Goal: Transaction & Acquisition: Purchase product/service

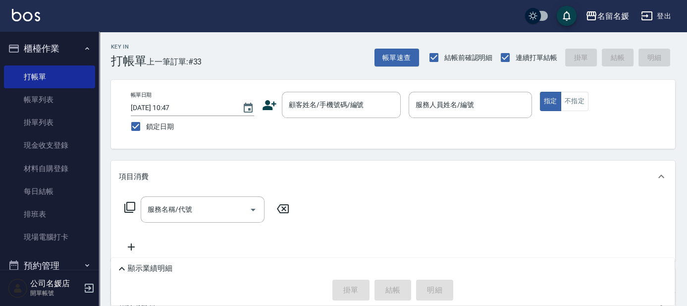
scroll to position [45, 0]
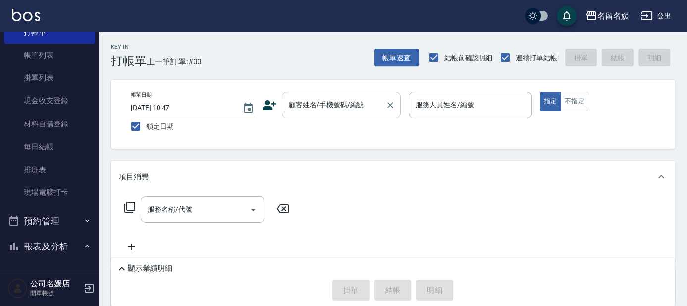
click at [359, 98] on input "顧客姓名/手機號碼/編號" at bounding box center [333, 104] width 95 height 17
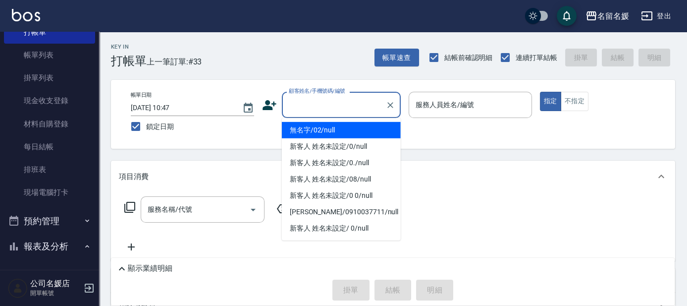
click at [350, 127] on li "無名字/02/null" at bounding box center [341, 130] width 119 height 16
click at [433, 105] on label "服務人員姓名/編號" at bounding box center [445, 105] width 58 height 10
click at [433, 105] on input "服務人員姓名/編號" at bounding box center [470, 104] width 114 height 17
type input "無名字/02/null"
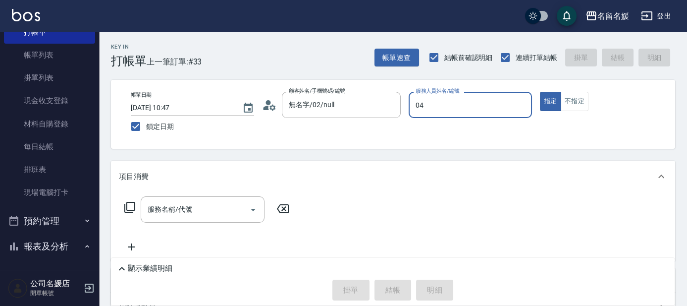
type input "04"
type button "true"
type input "[PERSON_NAME]-04"
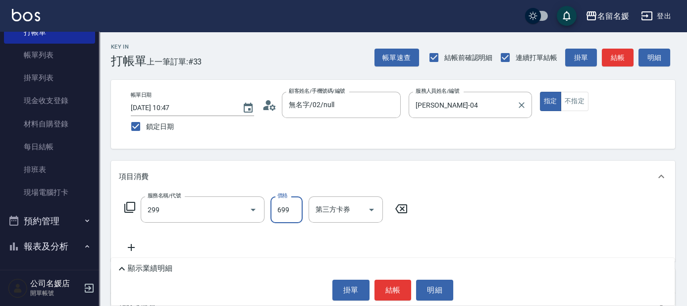
type input "滾珠洗髮699(299)"
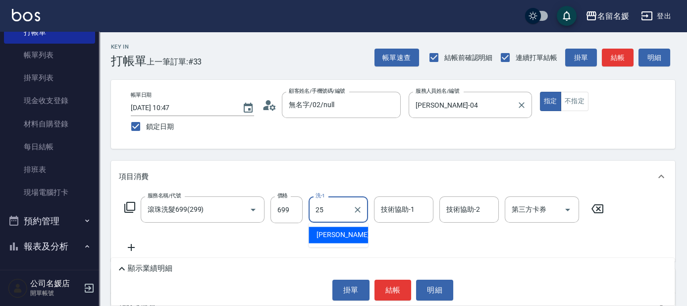
type input "25"
type input "2"
type input "[PERSON_NAME]-25"
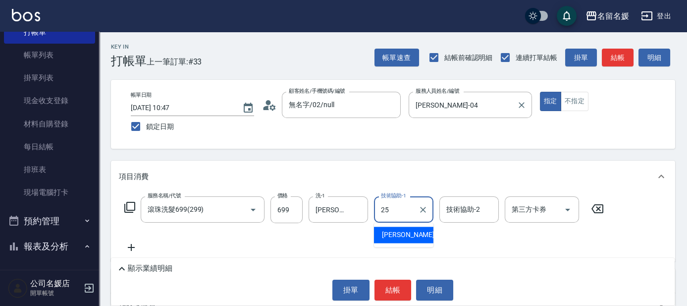
type input "[PERSON_NAME]-25"
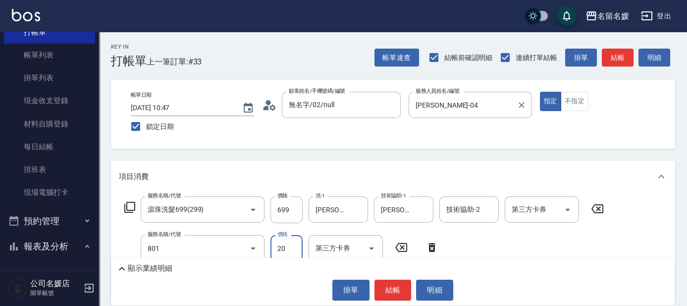
type input "潤絲(801)"
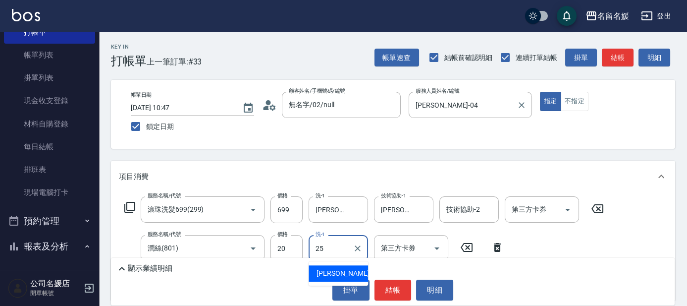
type input "[PERSON_NAME]-25"
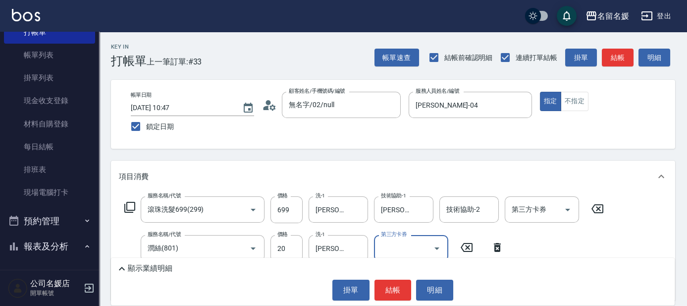
drag, startPoint x: 319, startPoint y: 165, endPoint x: 316, endPoint y: 158, distance: 8.2
click at [319, 164] on div "項目消費" at bounding box center [393, 177] width 564 height 32
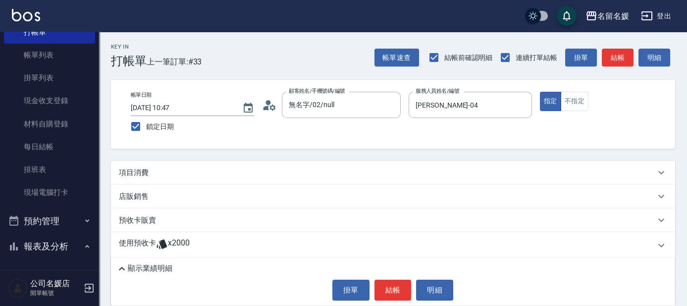
click at [308, 170] on div "項目消費" at bounding box center [387, 172] width 537 height 10
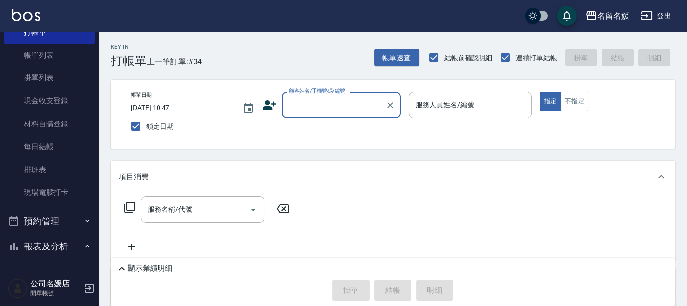
click at [304, 104] on input "顧客姓名/手機號碼/編號" at bounding box center [333, 104] width 95 height 17
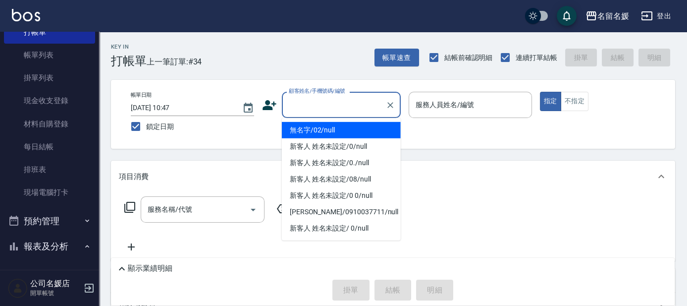
click at [344, 128] on li "無名字/02/null" at bounding box center [341, 130] width 119 height 16
type input "無名字/02/null"
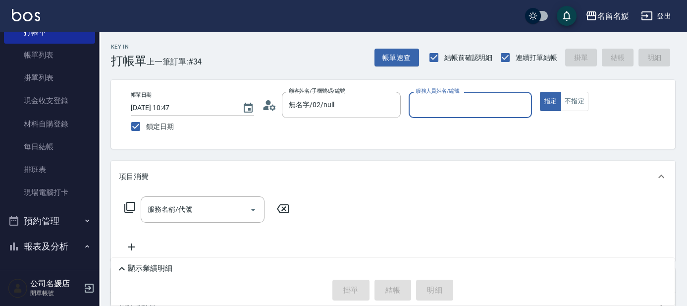
click at [440, 103] on input "服務人員姓名/編號" at bounding box center [470, 104] width 114 height 17
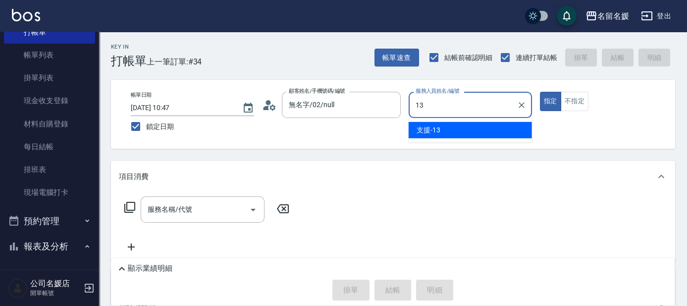
click at [448, 130] on div "支援 -13" at bounding box center [470, 130] width 123 height 16
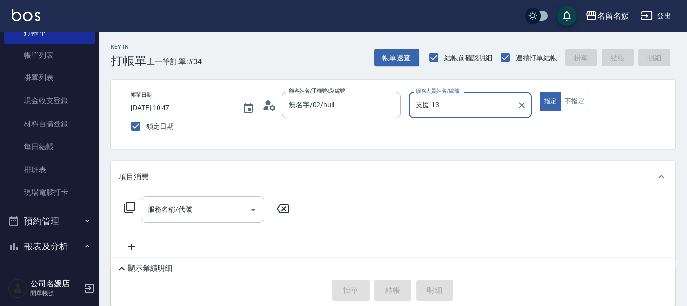
click at [192, 221] on div "服務名稱/代號" at bounding box center [203, 209] width 124 height 26
type input "支援-13"
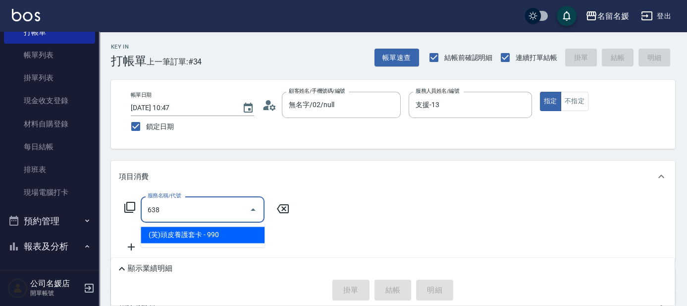
click at [227, 232] on span "(芙)頭皮養護套卡 - 990" at bounding box center [203, 234] width 124 height 16
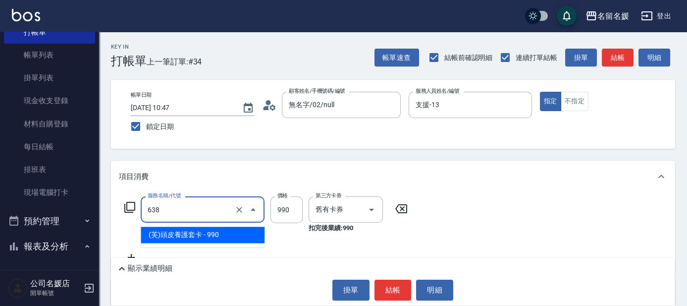
click at [210, 208] on input "638" at bounding box center [188, 209] width 87 height 17
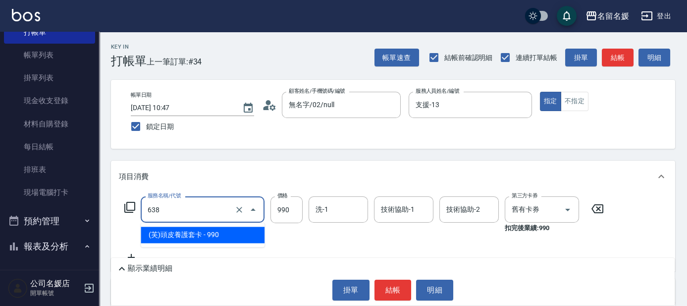
click at [224, 236] on span "(芙)頭皮養護套卡 - 990" at bounding box center [203, 234] width 124 height 16
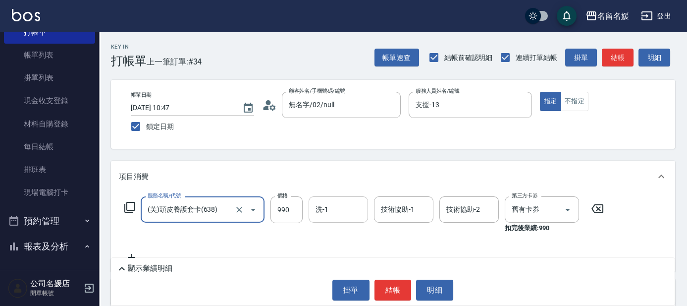
type input "(芙)頭皮養護套卡(638)"
click at [343, 210] on input "洗-1" at bounding box center [338, 209] width 51 height 17
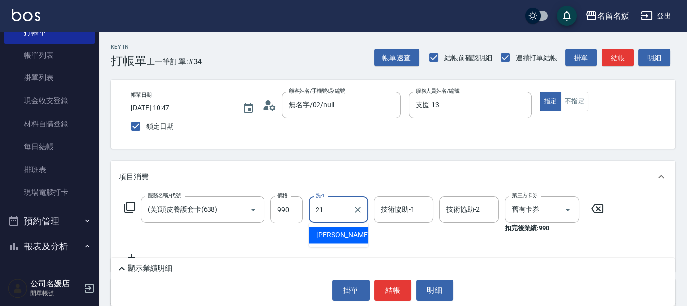
click at [350, 233] on div "[PERSON_NAME]-21" at bounding box center [338, 234] width 59 height 16
type input "許庭瑀-21"
click at [389, 211] on div "技術協助-1 技術協助-1" at bounding box center [403, 209] width 59 height 26
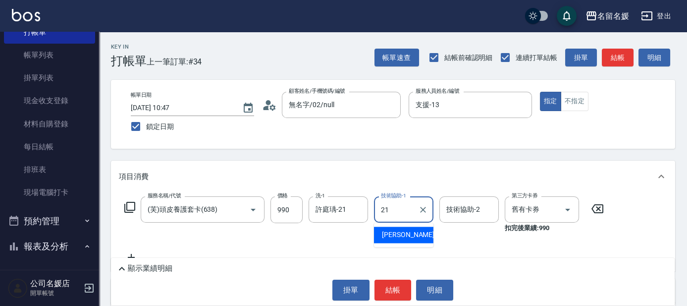
click at [397, 235] on span "[PERSON_NAME]-21" at bounding box center [413, 234] width 62 height 10
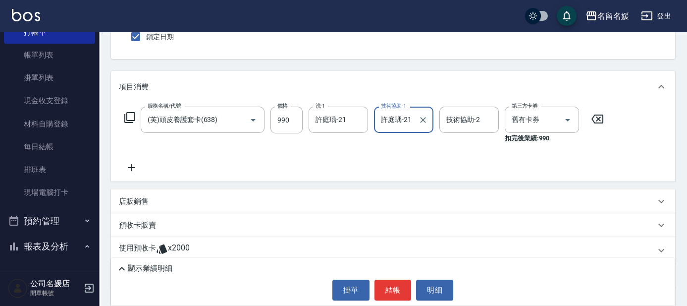
type input "許庭瑀-21"
click at [128, 165] on icon at bounding box center [131, 167] width 25 height 12
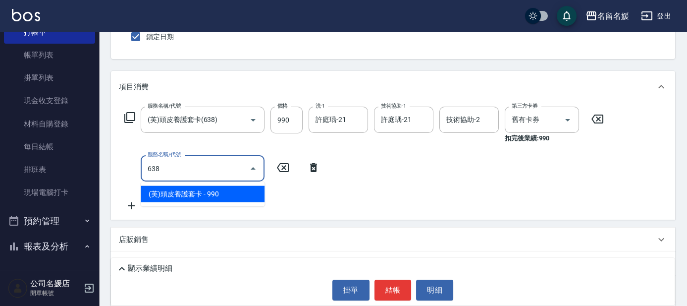
click at [218, 192] on span "(芙)頭皮養護套卡 - 990" at bounding box center [203, 194] width 124 height 16
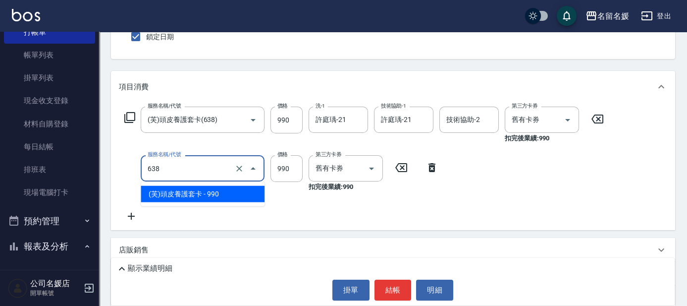
click at [213, 170] on input "638" at bounding box center [188, 168] width 87 height 17
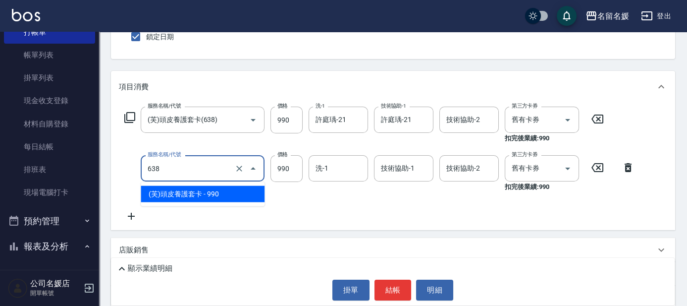
click at [218, 194] on span "(芙)頭皮養護套卡 - 990" at bounding box center [203, 194] width 124 height 16
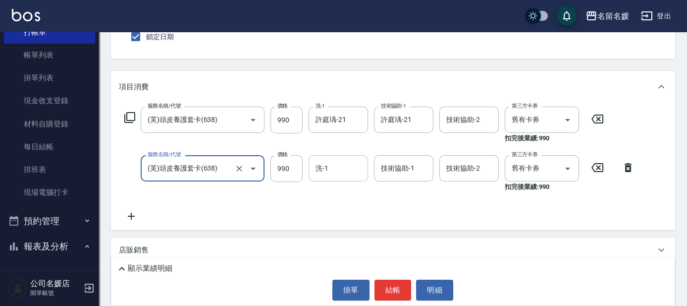
type input "(芙)頭皮養護套卡(638)"
click at [340, 171] on input "洗-1" at bounding box center [338, 168] width 51 height 17
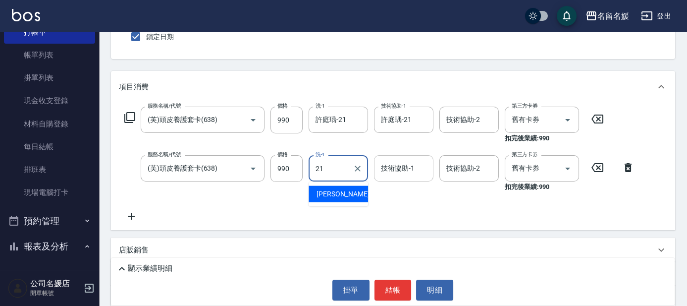
drag, startPoint x: 335, startPoint y: 191, endPoint x: 414, endPoint y: 162, distance: 84.3
click at [336, 189] on span "[PERSON_NAME]-21" at bounding box center [348, 194] width 62 height 10
type input "許庭瑀-21"
click at [399, 171] on div "技術協助-1 技術協助-1" at bounding box center [403, 168] width 59 height 26
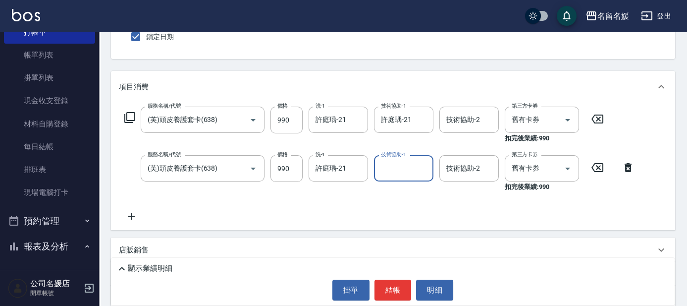
click at [403, 165] on input "技術協助-1" at bounding box center [403, 168] width 51 height 17
click at [401, 190] on span "[PERSON_NAME]-21" at bounding box center [413, 194] width 62 height 10
type input "許庭瑀-21"
click at [389, 293] on button "結帳" at bounding box center [393, 289] width 37 height 21
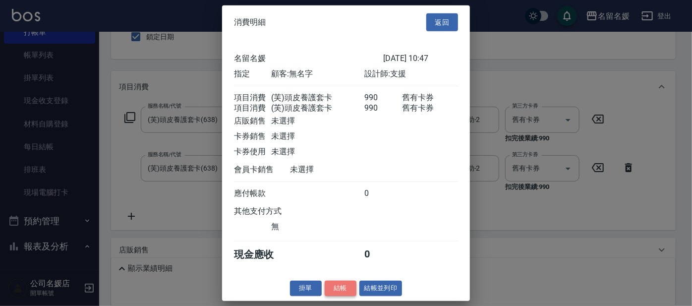
click at [334, 296] on button "結帳" at bounding box center [340, 287] width 32 height 15
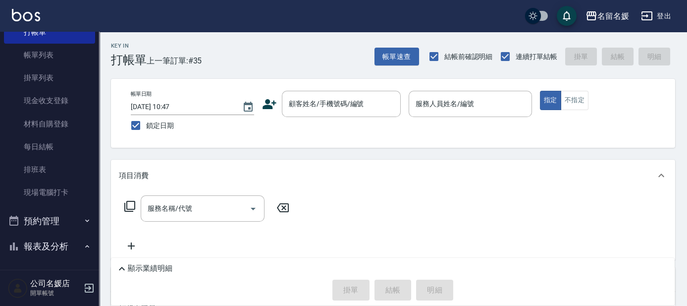
scroll to position [0, 0]
click at [292, 269] on div "顯示業績明細" at bounding box center [395, 269] width 559 height 12
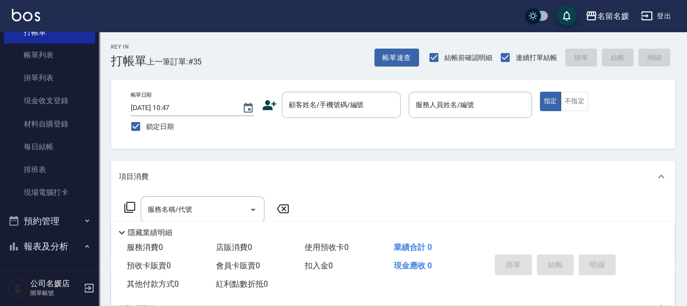
click at [409, 187] on div "項目消費" at bounding box center [393, 177] width 564 height 32
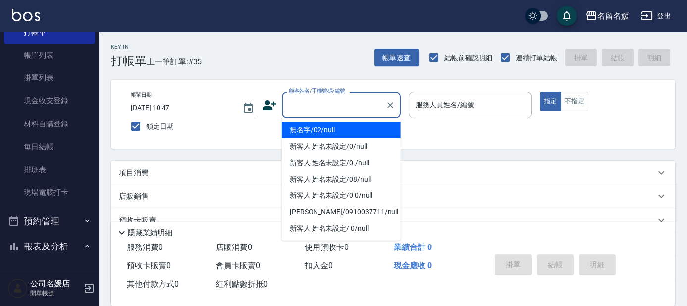
click at [339, 108] on input "顧客姓名/手機號碼/編號" at bounding box center [333, 104] width 95 height 17
click at [339, 128] on li "無名字/02/null" at bounding box center [341, 130] width 119 height 16
click at [441, 105] on label "服務人員姓名/編號" at bounding box center [445, 105] width 58 height 10
click at [441, 105] on input "服務人員姓名/編號" at bounding box center [470, 104] width 114 height 17
type input "無名字/02/null"
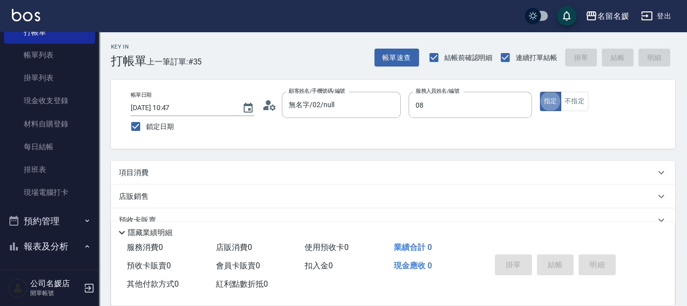
type input "許明雅-08"
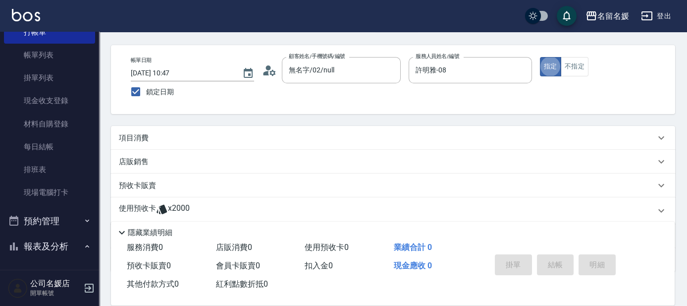
scroll to position [45, 0]
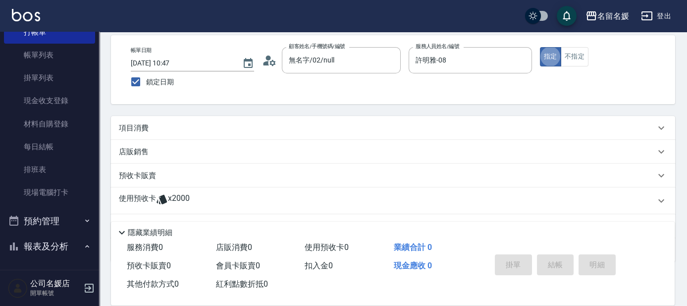
click at [169, 127] on div "項目消費" at bounding box center [387, 128] width 537 height 10
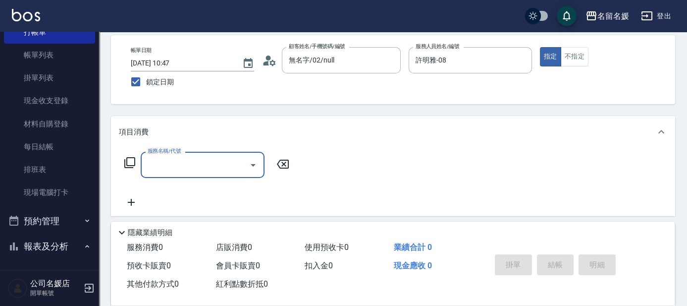
scroll to position [0, 0]
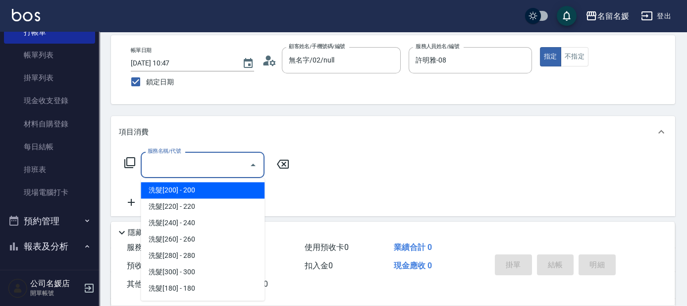
click at [180, 162] on input "服務名稱/代號" at bounding box center [195, 164] width 100 height 17
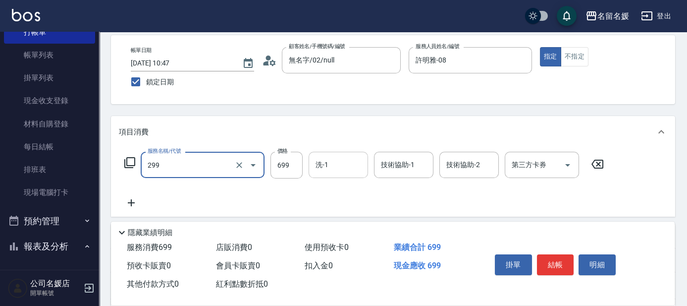
click at [350, 164] on input "洗-1" at bounding box center [338, 164] width 51 height 17
type input "滾珠洗髮699(299)"
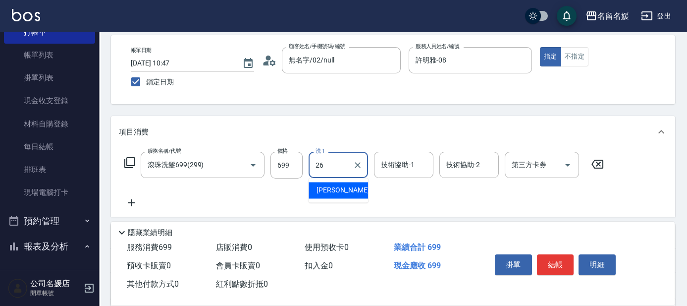
type input "蔡愛陵-26"
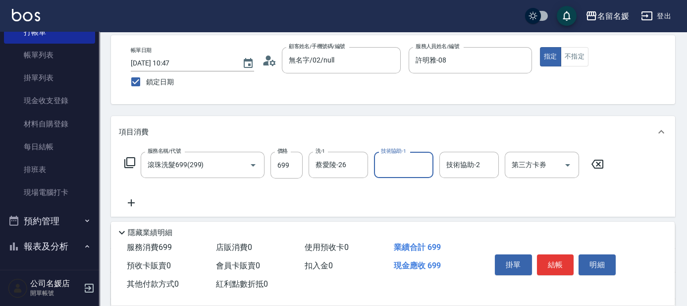
click at [404, 165] on input "技術協助-1" at bounding box center [403, 164] width 51 height 17
type input "蔡愛陵-26"
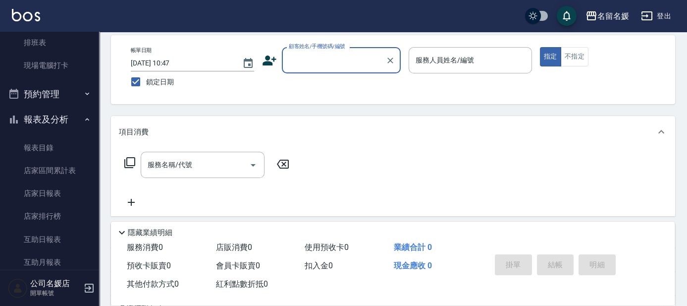
scroll to position [270, 0]
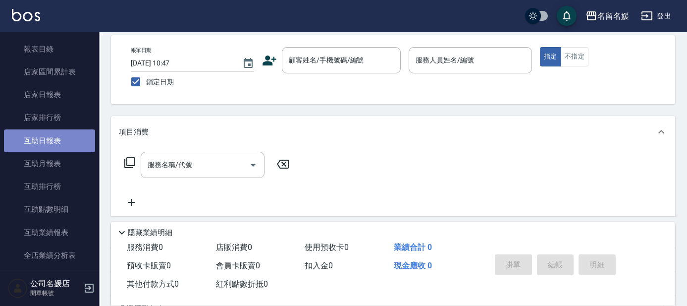
click at [70, 135] on link "互助日報表" at bounding box center [49, 140] width 91 height 23
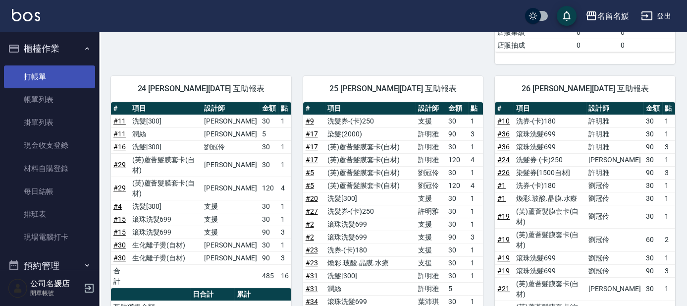
scroll to position [450, 0]
click at [34, 78] on link "打帳單" at bounding box center [49, 76] width 91 height 23
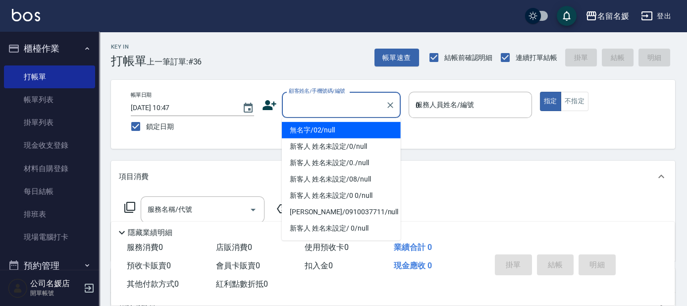
type input "02"
type input "無名字/02/null"
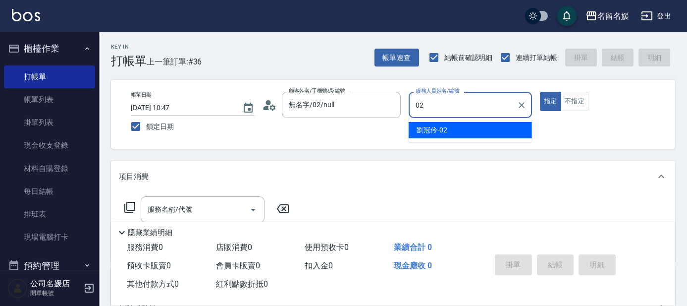
type input "02"
type button "true"
type input "211"
type input "[PERSON_NAME]-02"
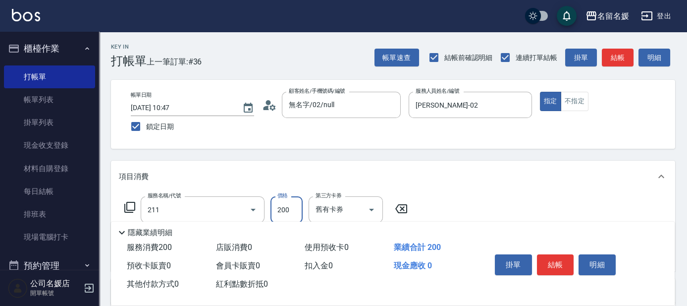
type input "洗髮券~名留200(211)"
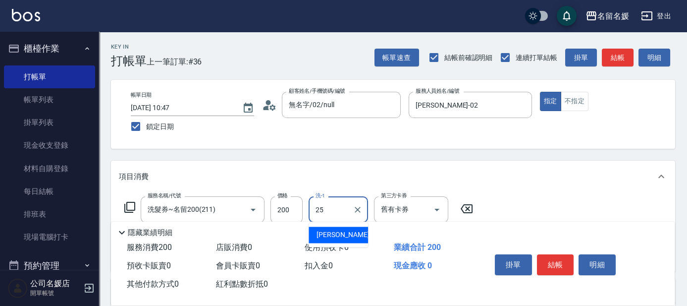
type input "[PERSON_NAME]-25"
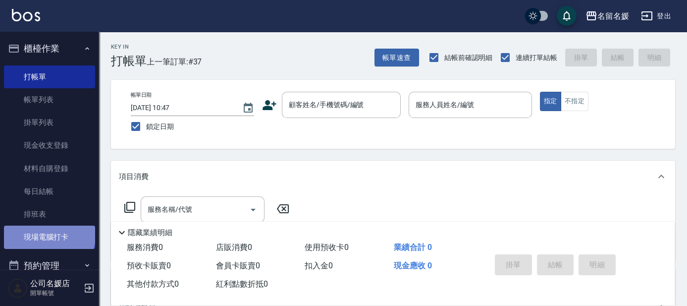
click at [49, 233] on link "現場電腦打卡" at bounding box center [49, 236] width 91 height 23
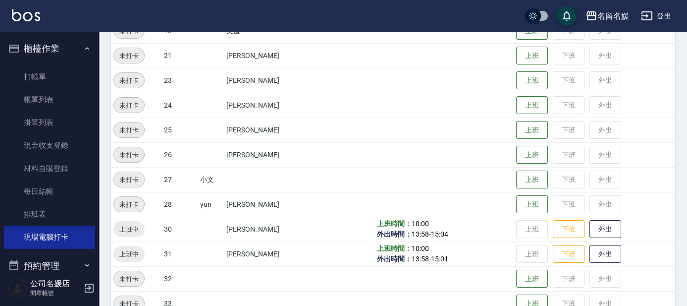
scroll to position [405, 0]
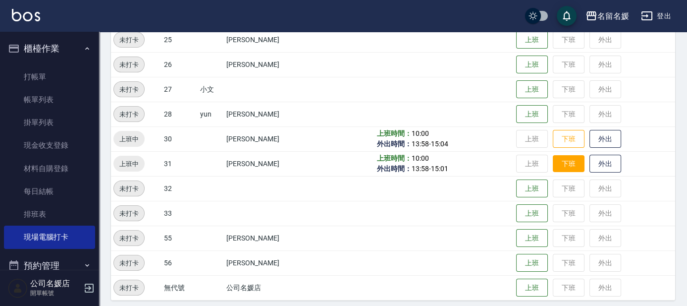
drag, startPoint x: 567, startPoint y: 140, endPoint x: 557, endPoint y: 166, distance: 27.9
click at [567, 142] on button "下班" at bounding box center [569, 139] width 32 height 18
click at [557, 166] on button "下班" at bounding box center [569, 163] width 32 height 17
click at [565, 163] on button "下班" at bounding box center [569, 163] width 32 height 17
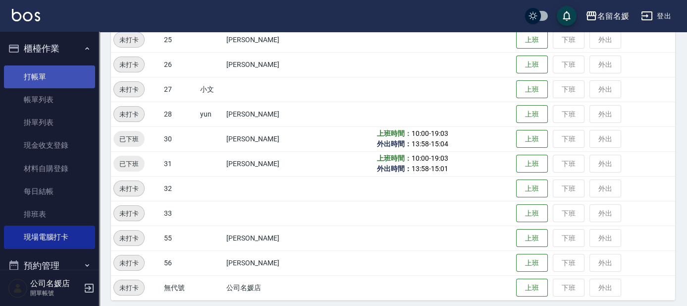
click at [34, 78] on link "打帳單" at bounding box center [49, 76] width 91 height 23
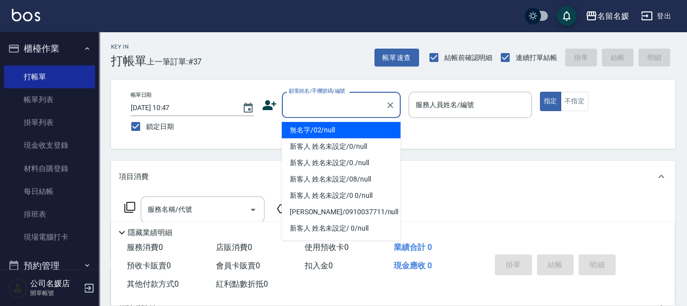
click at [326, 107] on input "顧客姓名/手機號碼/編號" at bounding box center [333, 104] width 95 height 17
click at [325, 131] on li "無名字/02/null" at bounding box center [341, 130] width 119 height 16
type input "無名字/02/null"
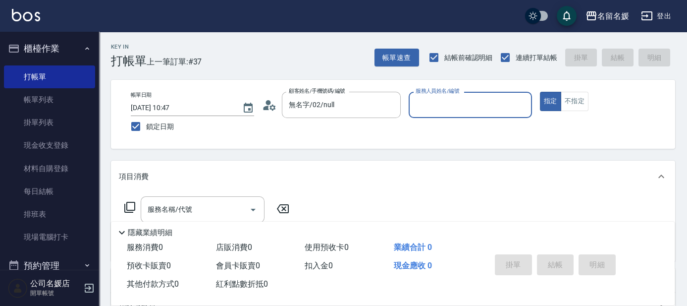
click at [456, 103] on input "服務人員姓名/編號" at bounding box center [470, 104] width 114 height 17
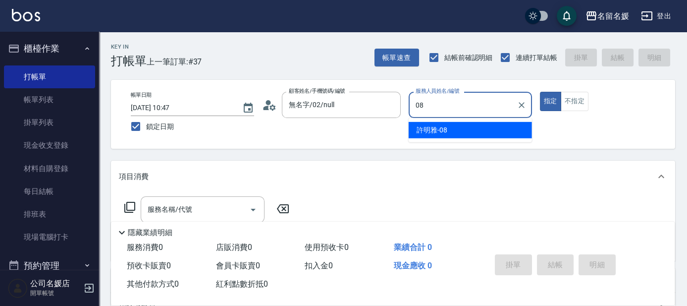
click at [445, 127] on span "[PERSON_NAME]-08" at bounding box center [432, 130] width 31 height 10
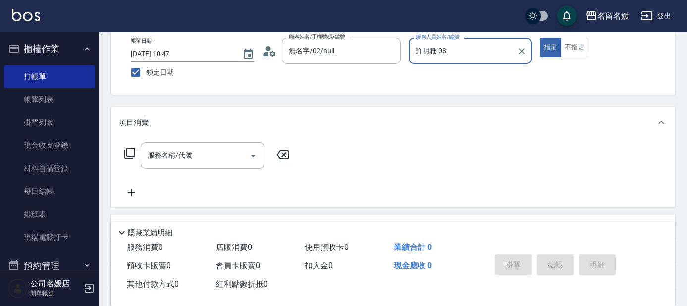
scroll to position [90, 0]
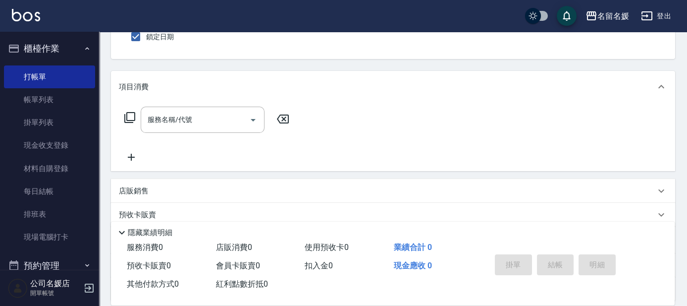
type input "許明雅-08"
click at [129, 115] on icon at bounding box center [130, 117] width 12 height 12
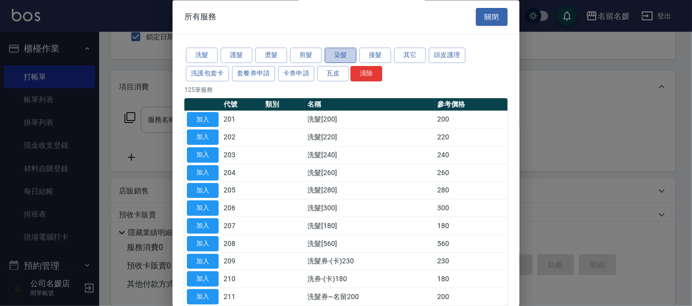
click at [341, 57] on button "染髮" at bounding box center [340, 55] width 32 height 15
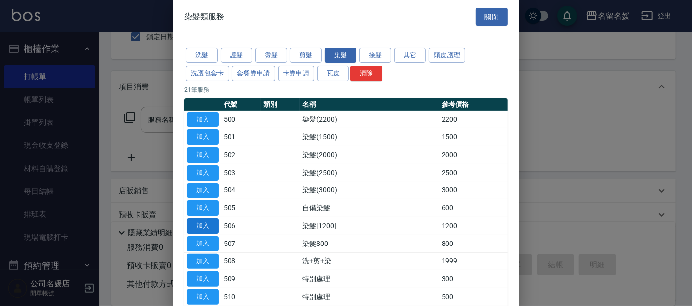
click at [210, 222] on button "加入" at bounding box center [203, 225] width 32 height 15
type input "染髮[1200](506)"
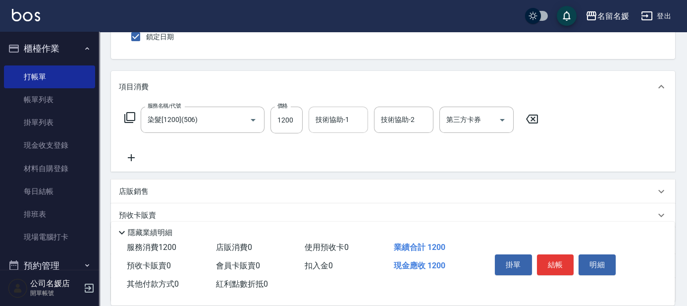
click at [355, 121] on input "技術協助-1" at bounding box center [338, 119] width 51 height 17
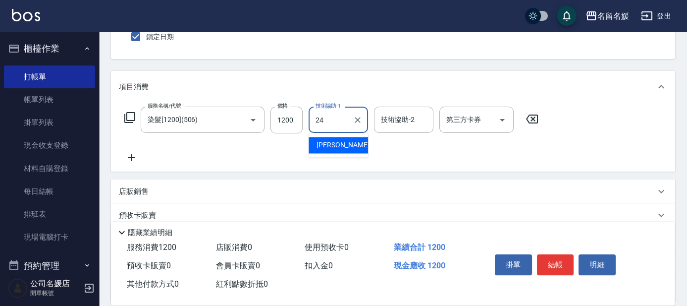
click at [356, 139] on div "[PERSON_NAME]-24" at bounding box center [338, 145] width 59 height 16
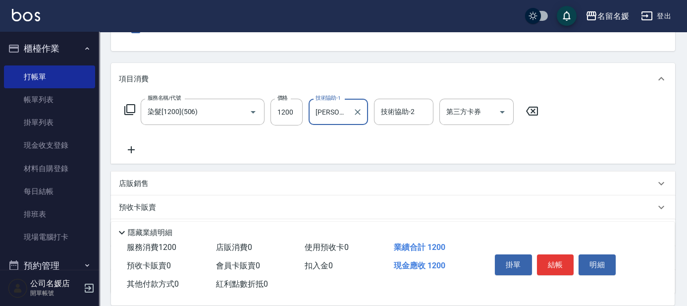
scroll to position [89, 0]
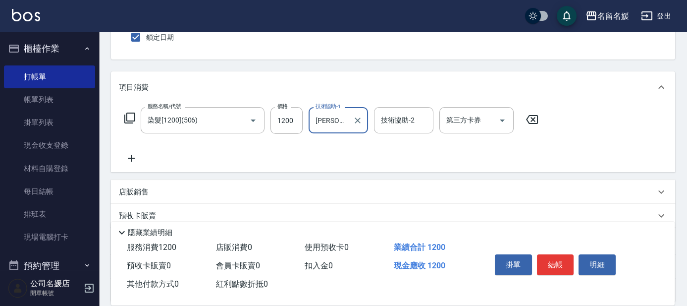
type input "[PERSON_NAME]-24"
click at [131, 159] on icon at bounding box center [131, 158] width 7 height 7
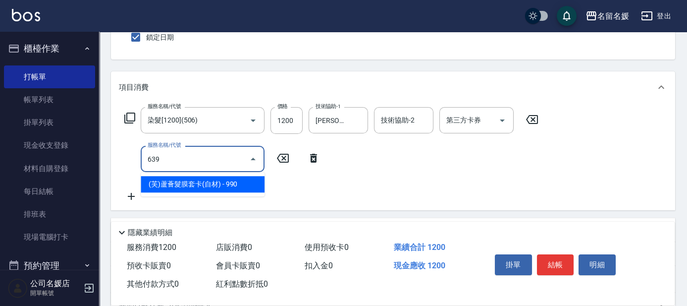
click at [239, 185] on span "(芙)蘆薈髮膜套卡(自材) - 990" at bounding box center [203, 184] width 124 height 16
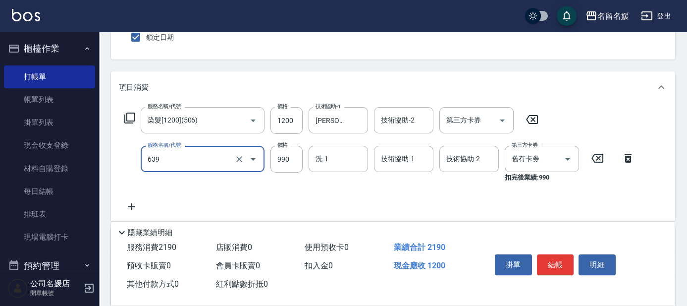
click at [215, 161] on input "639" at bounding box center [188, 158] width 87 height 17
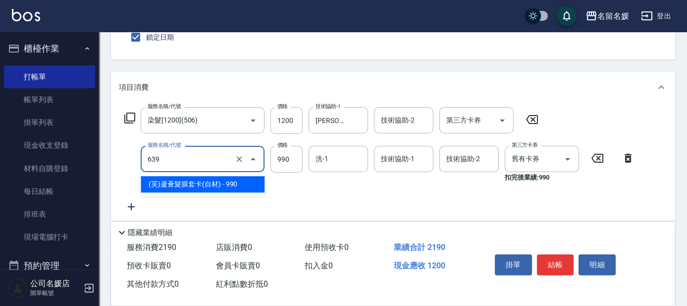
click at [219, 182] on span "(芙)蘆薈髮膜套卡(自材) - 990" at bounding box center [203, 184] width 124 height 16
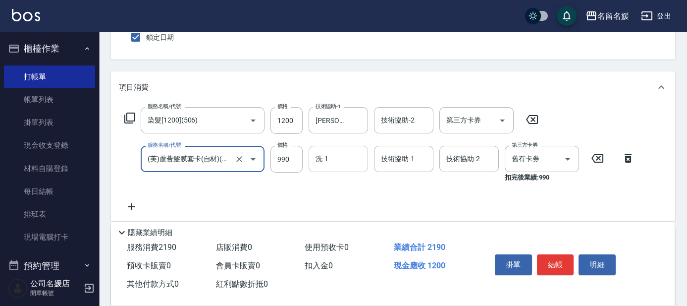
type input "(芙)蘆薈髮膜套卡(自材)(639)"
click at [344, 158] on input "洗-1" at bounding box center [338, 158] width 51 height 17
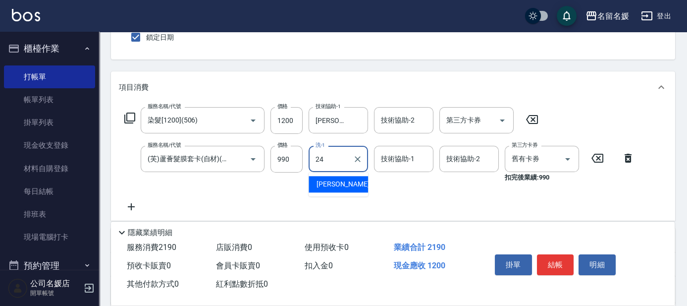
click at [333, 185] on span "[PERSON_NAME]-24" at bounding box center [348, 184] width 62 height 10
type input "[PERSON_NAME]-24"
click at [394, 156] on div "技術協助-1 技術協助-1" at bounding box center [403, 159] width 59 height 26
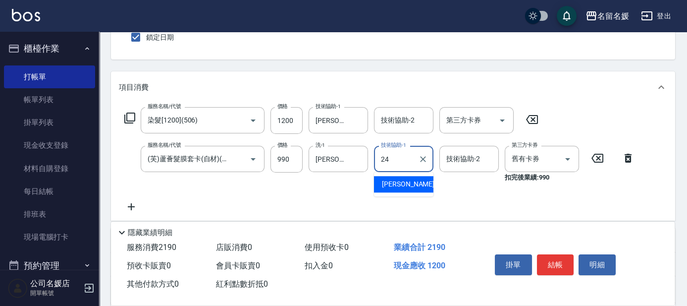
click at [405, 184] on span "[PERSON_NAME]-24" at bounding box center [413, 184] width 62 height 10
type input "[PERSON_NAME]-24"
click at [556, 262] on button "結帳" at bounding box center [555, 264] width 37 height 21
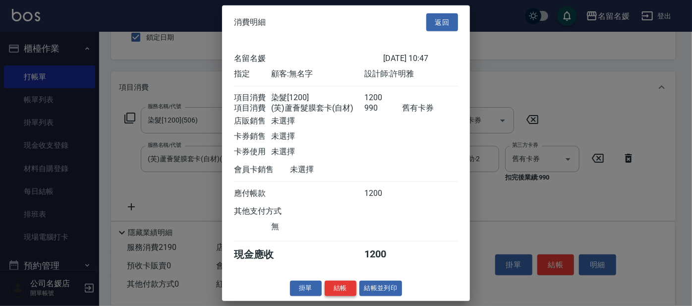
click at [341, 293] on button "結帳" at bounding box center [340, 287] width 32 height 15
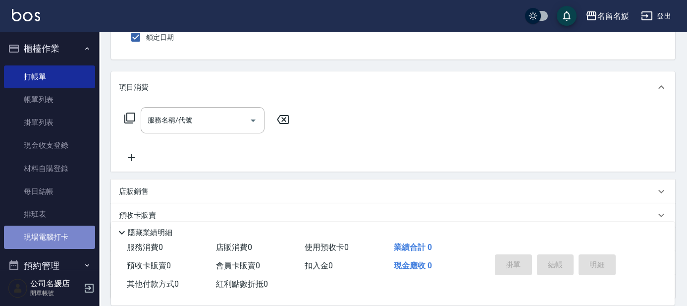
click at [58, 237] on link "現場電腦打卡" at bounding box center [49, 236] width 91 height 23
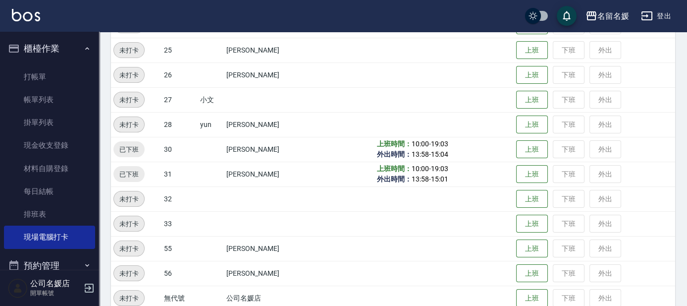
scroll to position [405, 0]
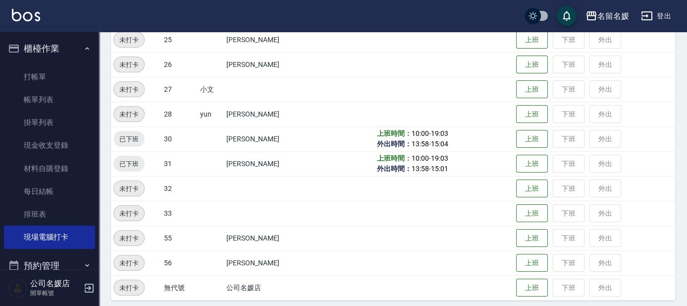
click at [577, 140] on td "上班 下班 外出" at bounding box center [594, 138] width 161 height 25
click at [29, 75] on link "打帳單" at bounding box center [49, 76] width 91 height 23
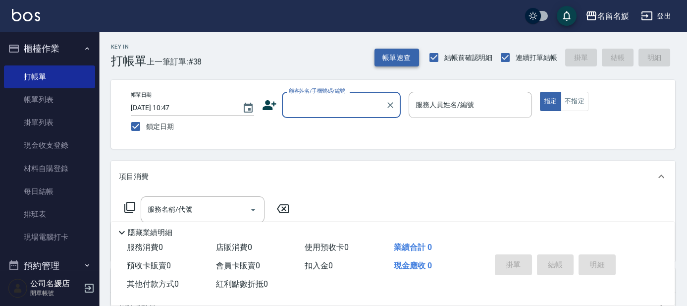
click at [387, 57] on button "帳單速查" at bounding box center [397, 58] width 45 height 18
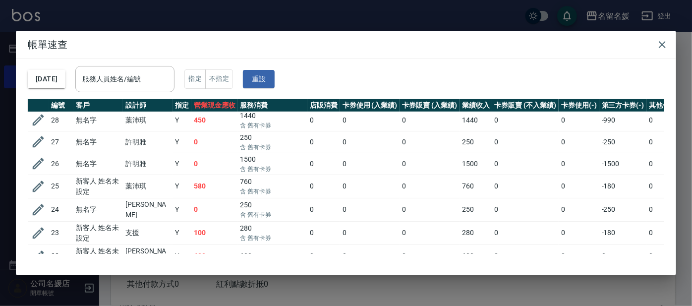
scroll to position [450, 0]
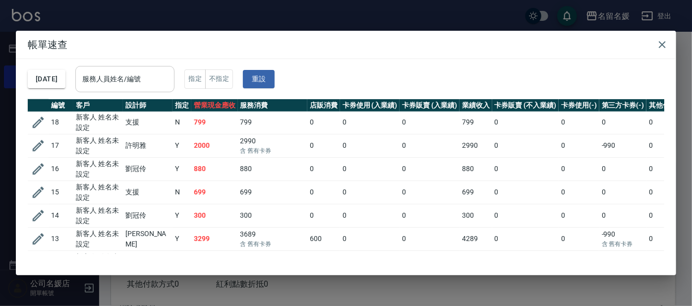
click at [120, 81] on div "服務人員姓名/編號 服務人員姓名/編號" at bounding box center [124, 79] width 99 height 26
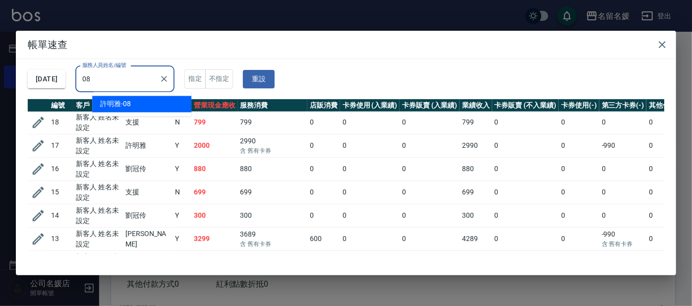
click at [135, 103] on div "[PERSON_NAME]-08" at bounding box center [141, 104] width 99 height 16
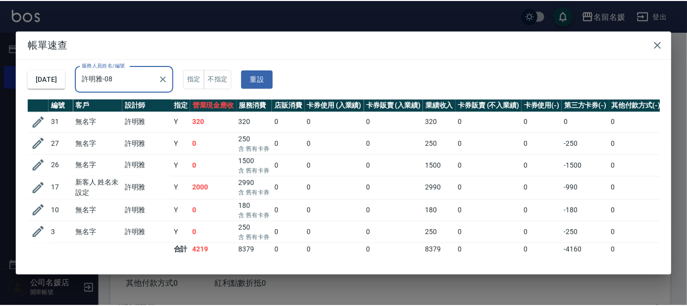
scroll to position [52, 0]
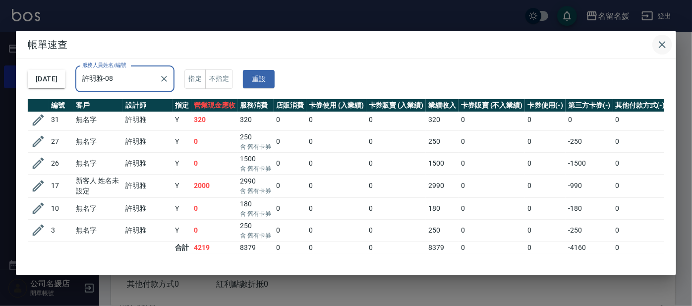
type input "許明雅-08"
click at [661, 42] on icon "button" at bounding box center [662, 45] width 12 height 12
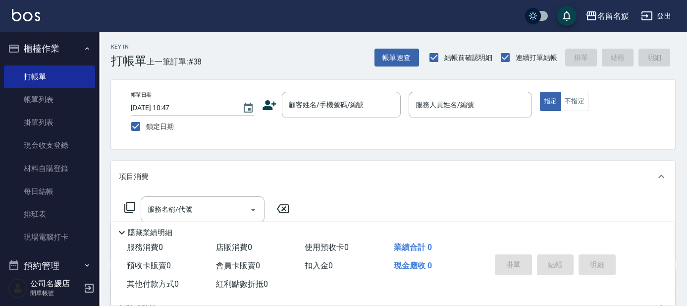
click at [375, 49] on button "帳單速查" at bounding box center [397, 58] width 45 height 18
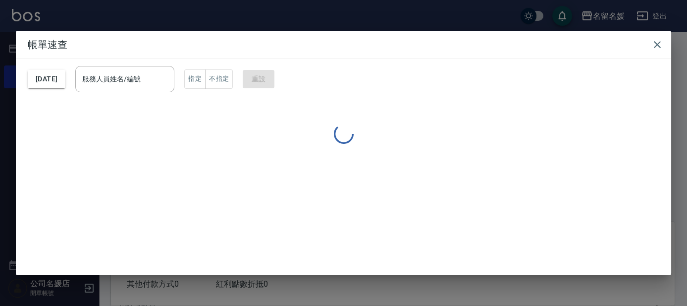
scroll to position [18, 0]
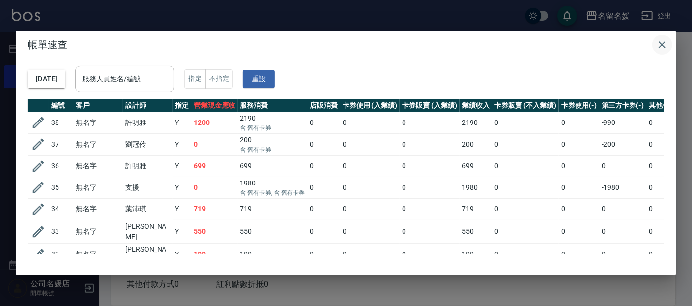
click at [655, 38] on button "button" at bounding box center [662, 45] width 20 height 20
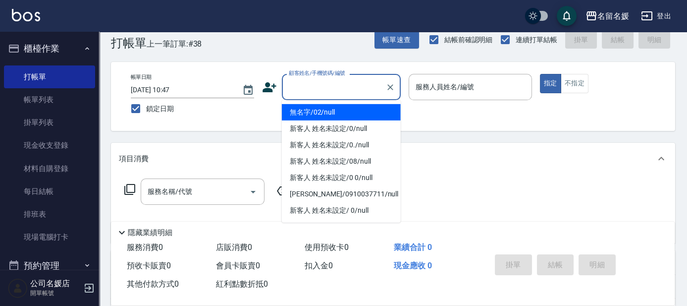
click at [331, 90] on div "顧客姓名/手機號碼/編號 顧客姓名/手機號碼/編號" at bounding box center [341, 87] width 119 height 26
type input "03"
type button "true"
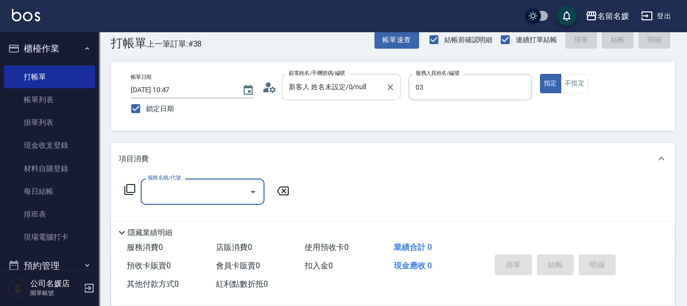
type input "新客人 姓名未設定/0/null"
type input "[PERSON_NAME]-03"
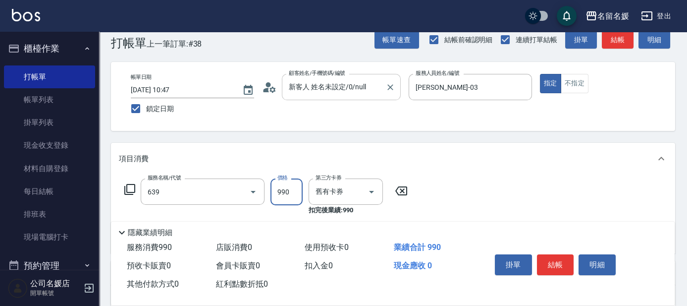
type input "(芙)蘆薈髮膜套卡(自材)(639)"
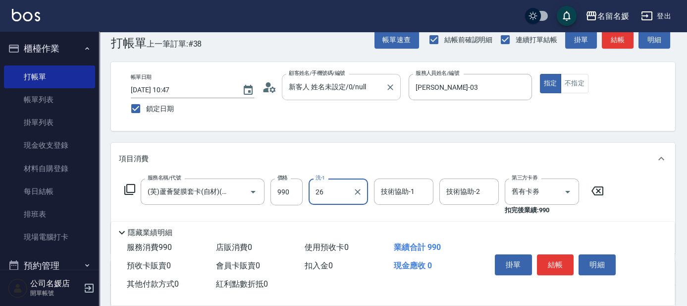
type input "26"
type input "蔡愛陵-26"
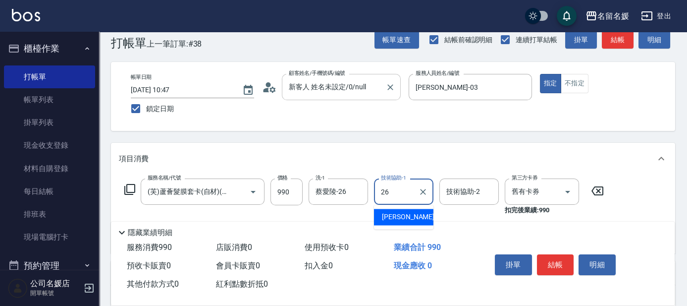
type input "蔡愛陵-26"
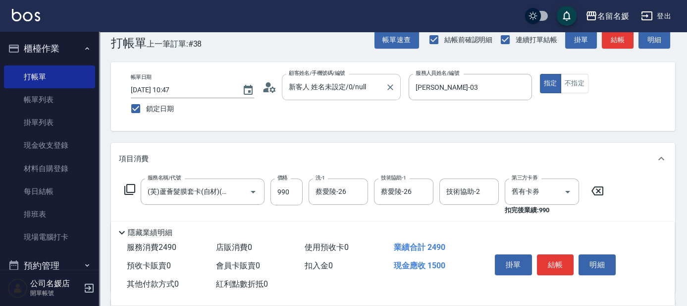
type input "染髮(1500)(501)"
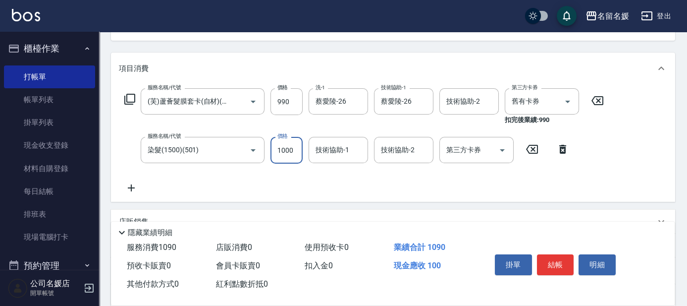
type input "1000"
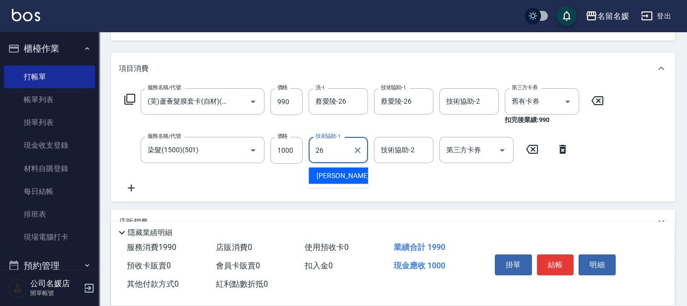
type input "26"
type input "2"
type input "蔡愛陵-26"
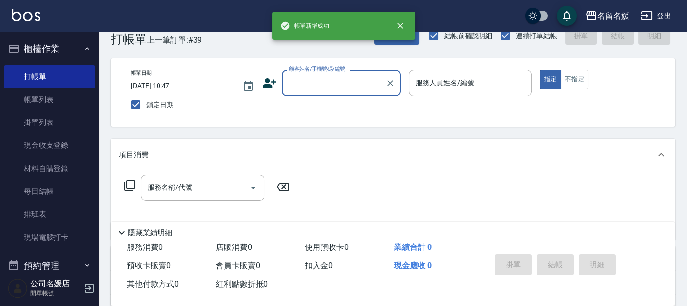
scroll to position [0, 0]
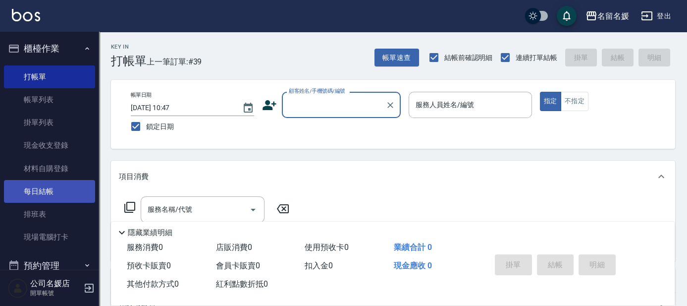
click at [63, 192] on link "每日結帳" at bounding box center [49, 191] width 91 height 23
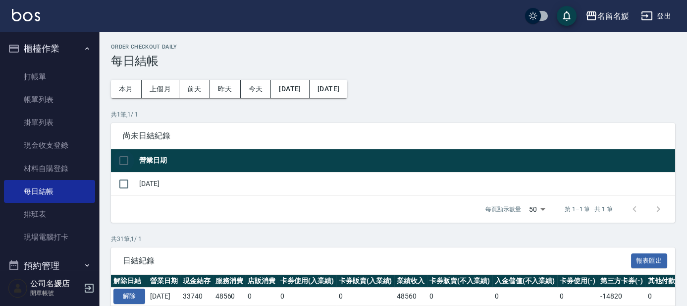
click at [119, 159] on input "checkbox" at bounding box center [123, 160] width 21 height 21
checkbox input "true"
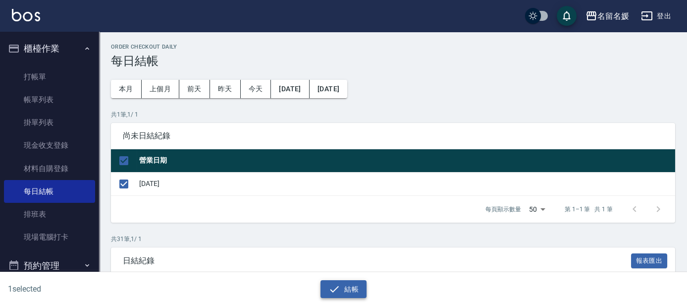
click at [342, 289] on button "結帳" at bounding box center [344, 289] width 46 height 18
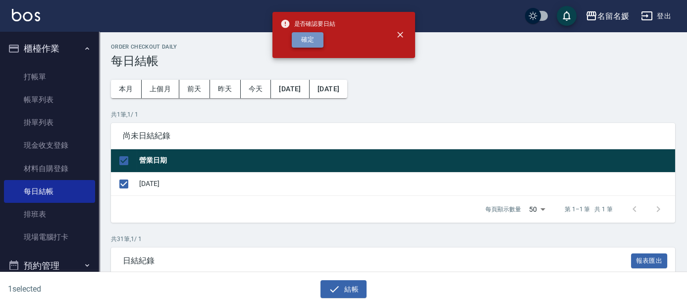
click at [321, 41] on button "確定" at bounding box center [308, 39] width 32 height 15
checkbox input "false"
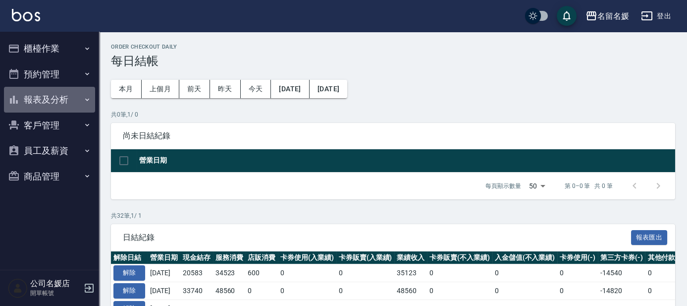
click at [47, 99] on button "報表及分析" at bounding box center [49, 100] width 91 height 26
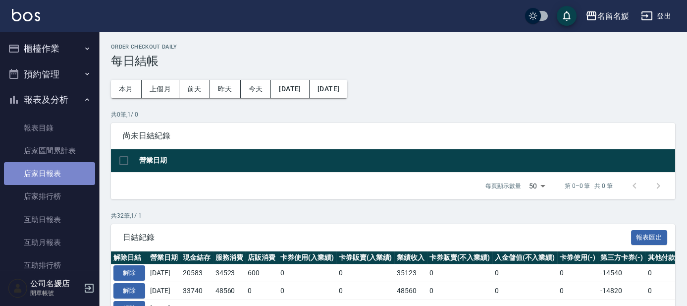
click at [59, 176] on link "店家日報表" at bounding box center [49, 173] width 91 height 23
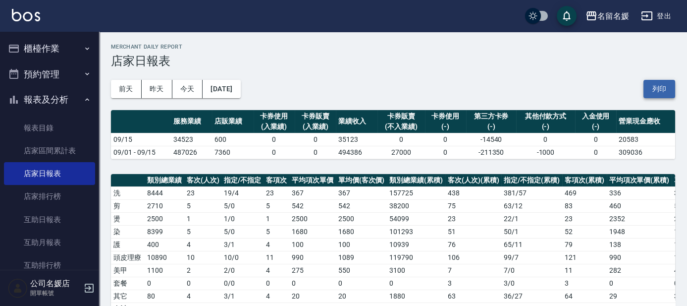
click at [658, 90] on button "列印" at bounding box center [660, 89] width 32 height 18
click at [34, 218] on link "互助日報表" at bounding box center [49, 219] width 91 height 23
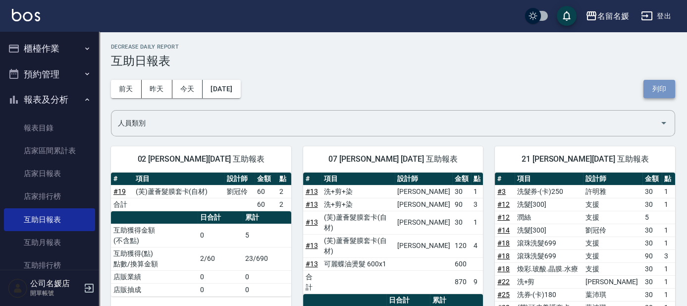
click at [671, 88] on button "列印" at bounding box center [660, 89] width 32 height 18
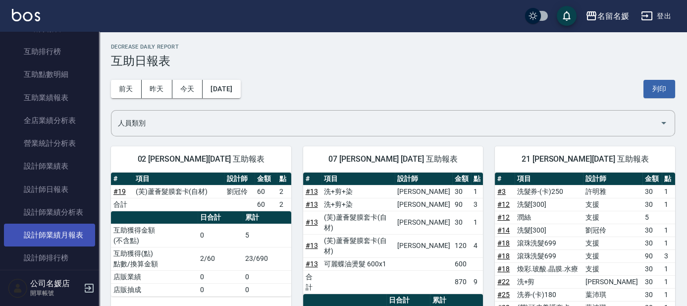
scroll to position [225, 0]
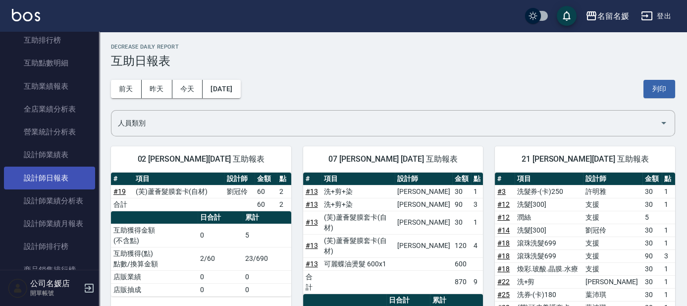
click at [63, 175] on link "設計師日報表" at bounding box center [49, 177] width 91 height 23
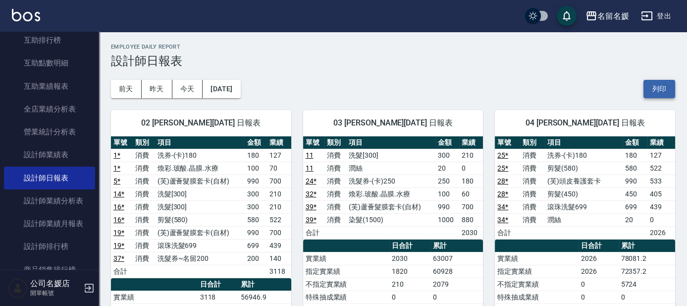
click at [656, 84] on button "列印" at bounding box center [660, 89] width 32 height 18
